Goal: Navigation & Orientation: Find specific page/section

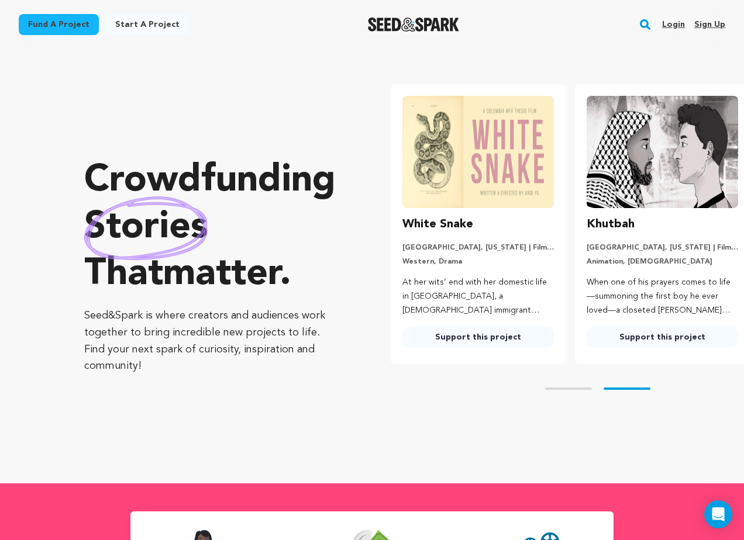
scroll to position [0, 194]
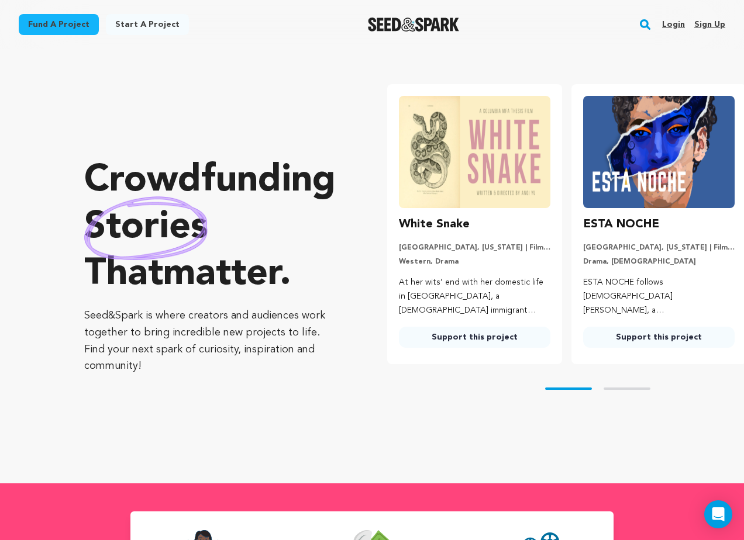
click at [671, 27] on link "Login" at bounding box center [673, 24] width 23 height 19
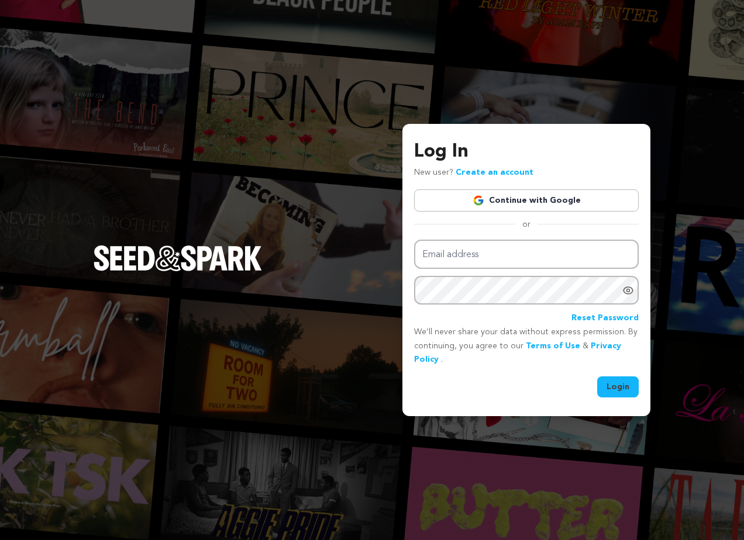
click at [490, 210] on link "Continue with Google" at bounding box center [526, 200] width 224 height 22
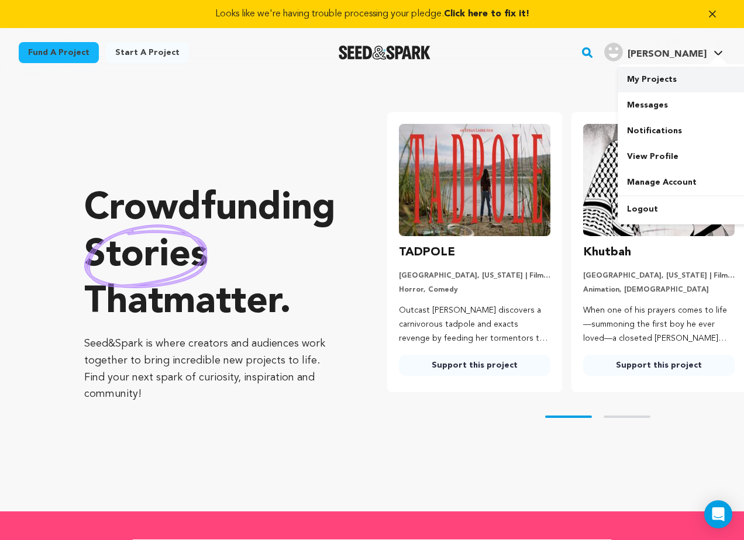
click at [661, 72] on link "My Projects" at bounding box center [682, 80] width 131 height 26
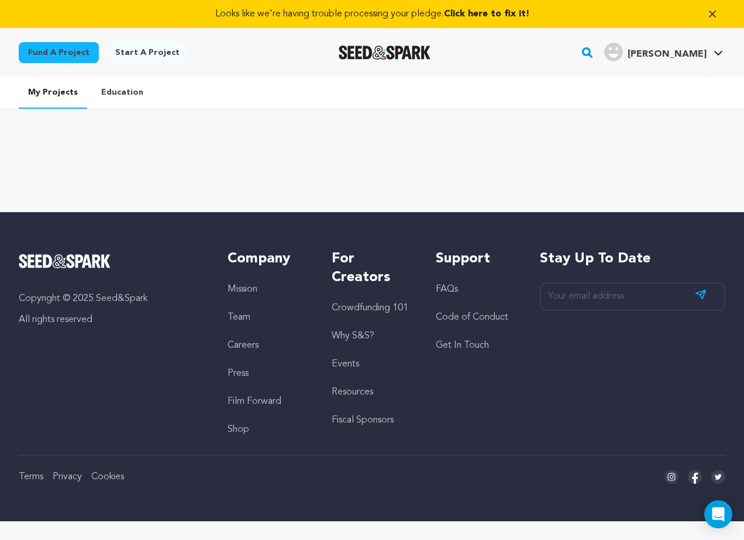
click at [120, 83] on link "Education" at bounding box center [122, 92] width 61 height 30
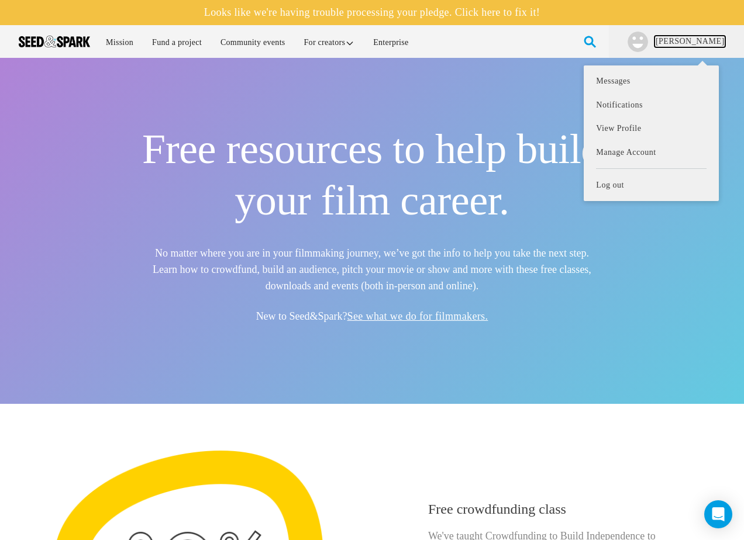
click at [697, 44] on link "Sam C." at bounding box center [689, 42] width 71 height 12
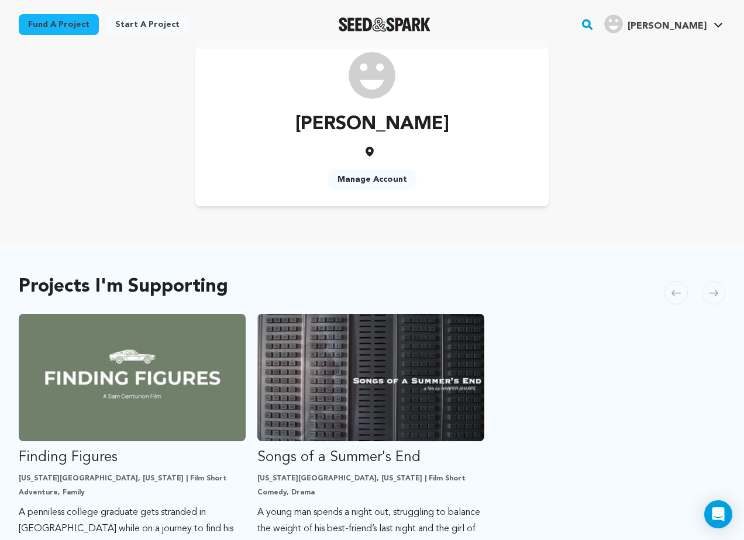
scroll to position [87, 0]
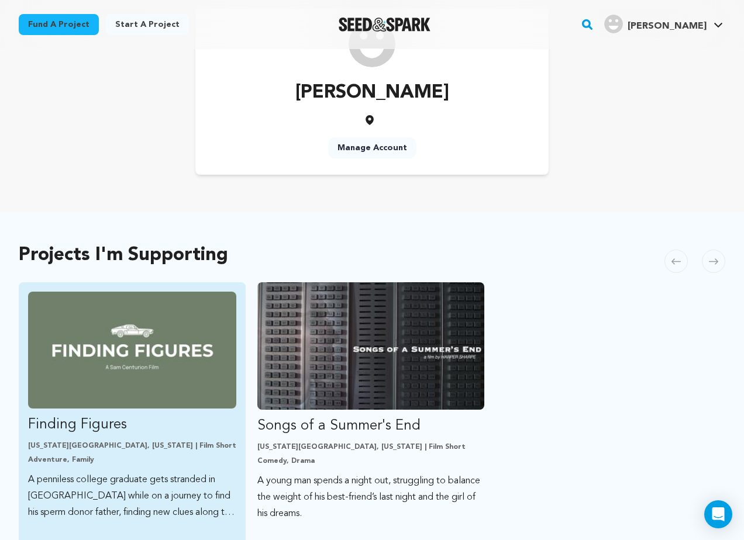
click at [186, 342] on img "Fund Finding Figures" at bounding box center [132, 350] width 208 height 117
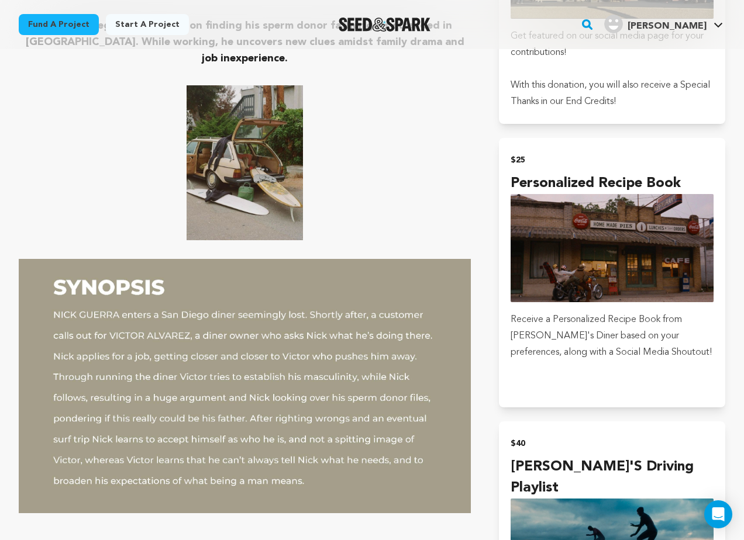
scroll to position [980, 0]
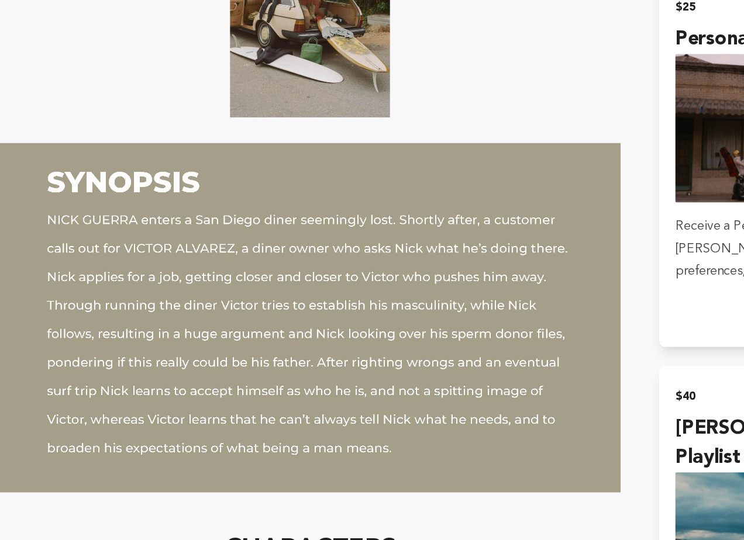
drag, startPoint x: 324, startPoint y: 388, endPoint x: 134, endPoint y: 80, distance: 362.8
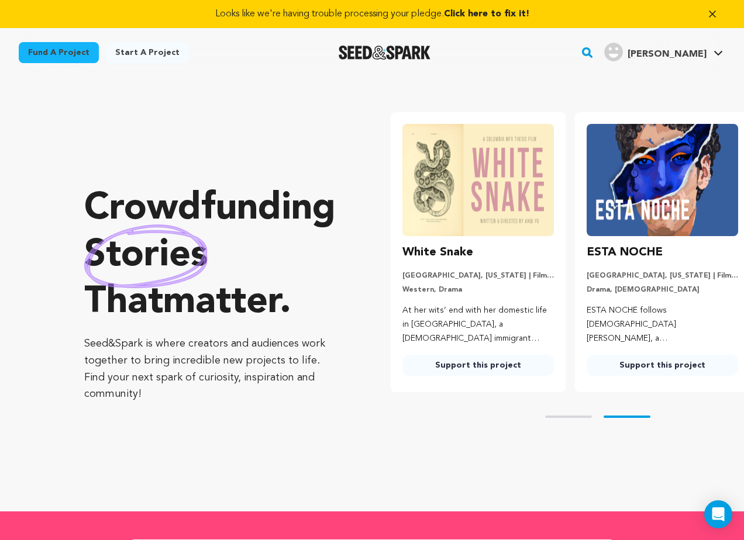
scroll to position [0, 194]
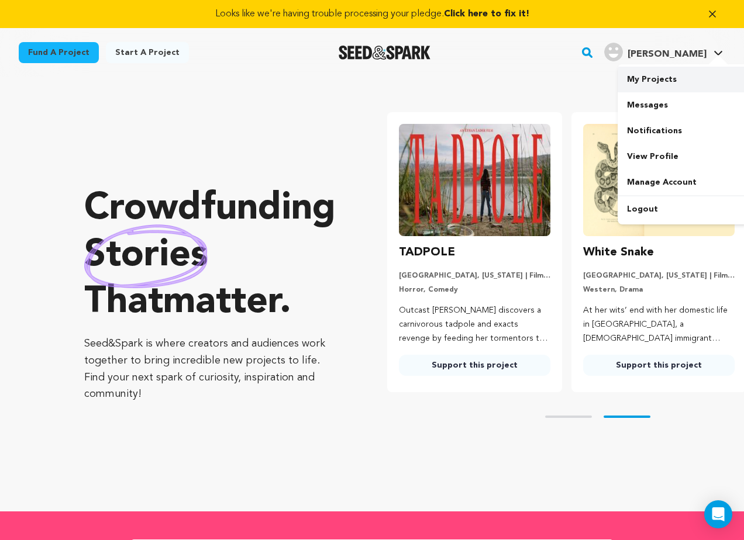
click at [660, 78] on link "My Projects" at bounding box center [682, 80] width 131 height 26
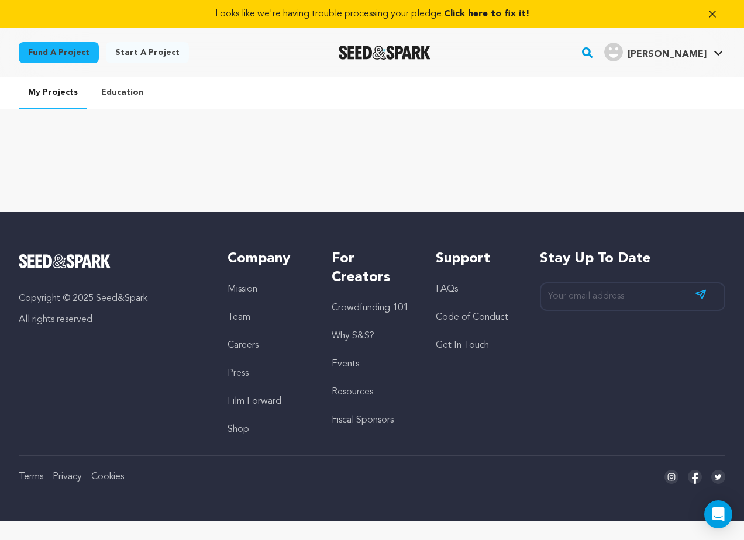
click at [697, 44] on div "[PERSON_NAME]" at bounding box center [655, 52] width 102 height 19
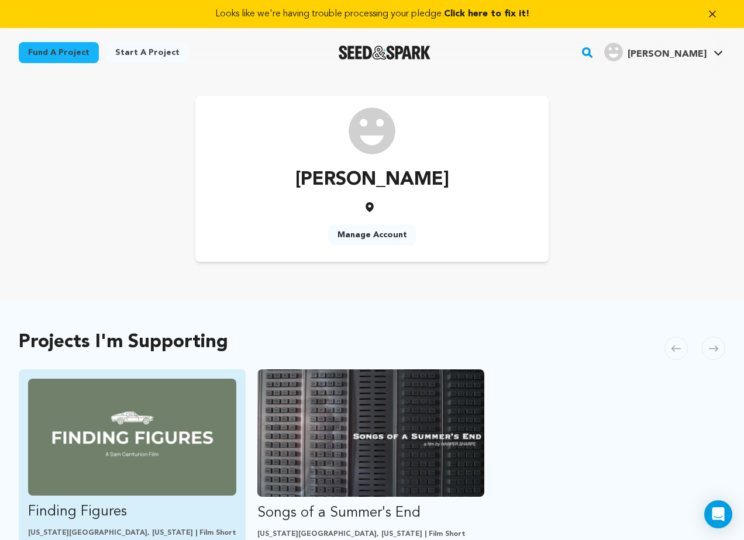
click at [160, 430] on img "Fund Finding Figures" at bounding box center [132, 437] width 208 height 117
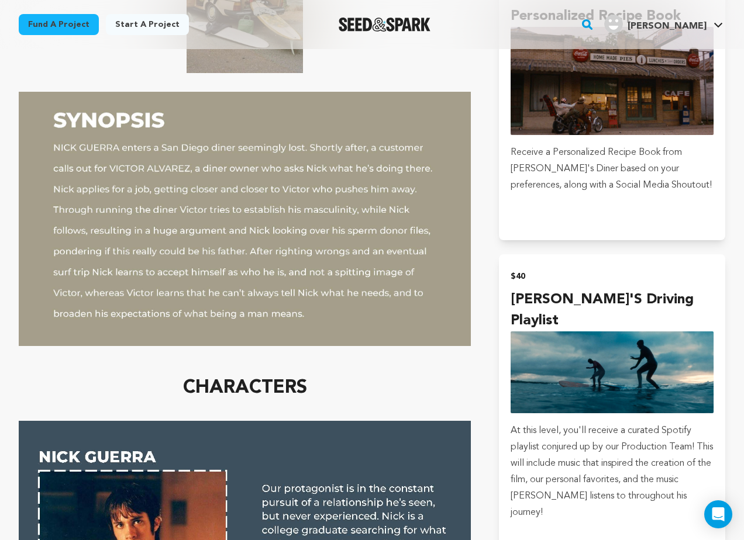
scroll to position [1064, 0]
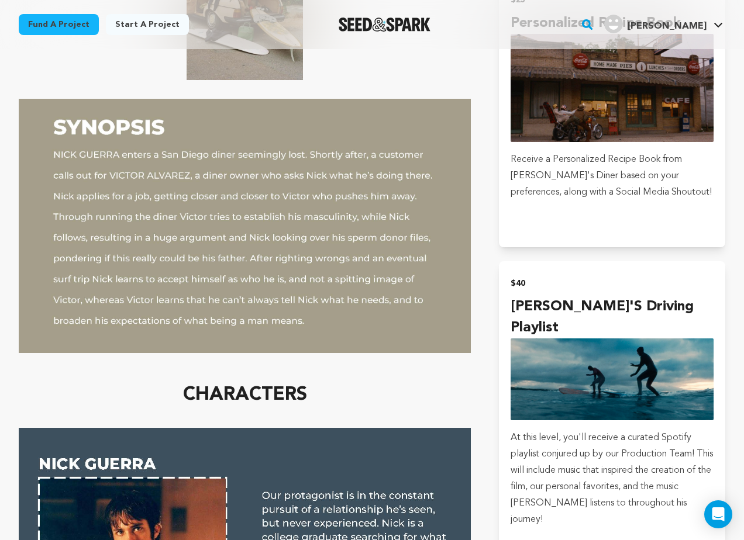
drag, startPoint x: 106, startPoint y: 163, endPoint x: 95, endPoint y: 163, distance: 11.1
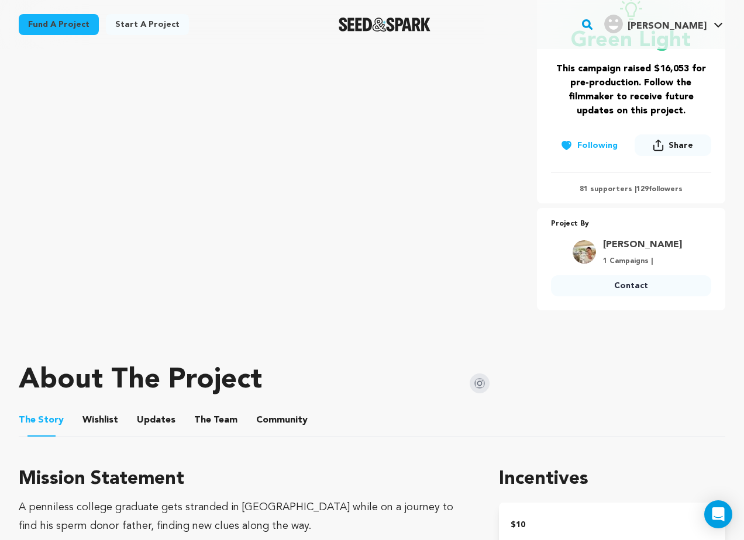
scroll to position [222, 0]
